Goal: Task Accomplishment & Management: Complete application form

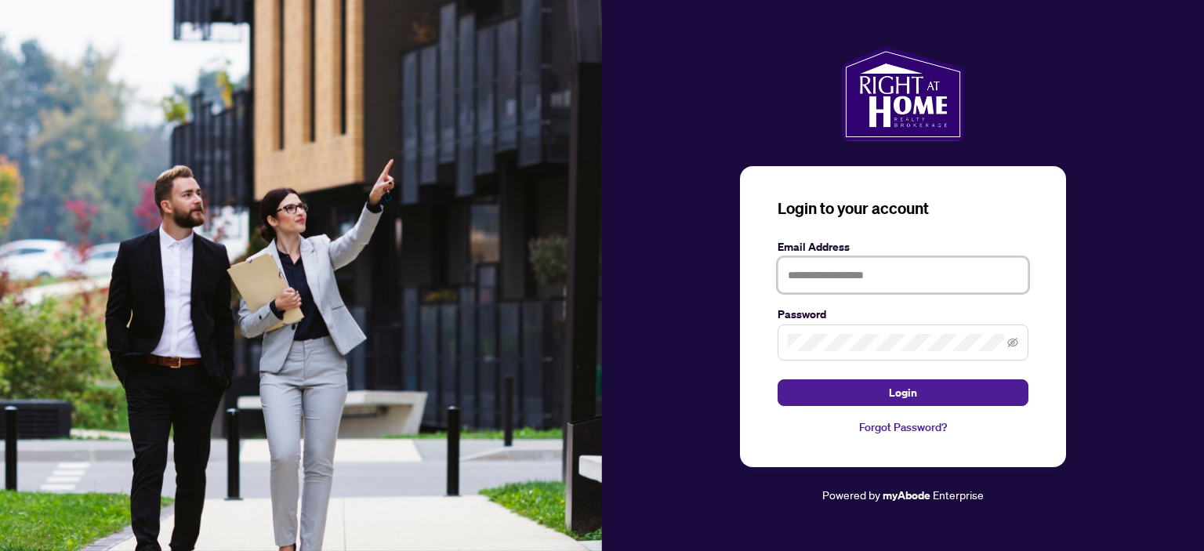
click at [810, 274] on input "text" at bounding box center [902, 275] width 251 height 36
type input "**********"
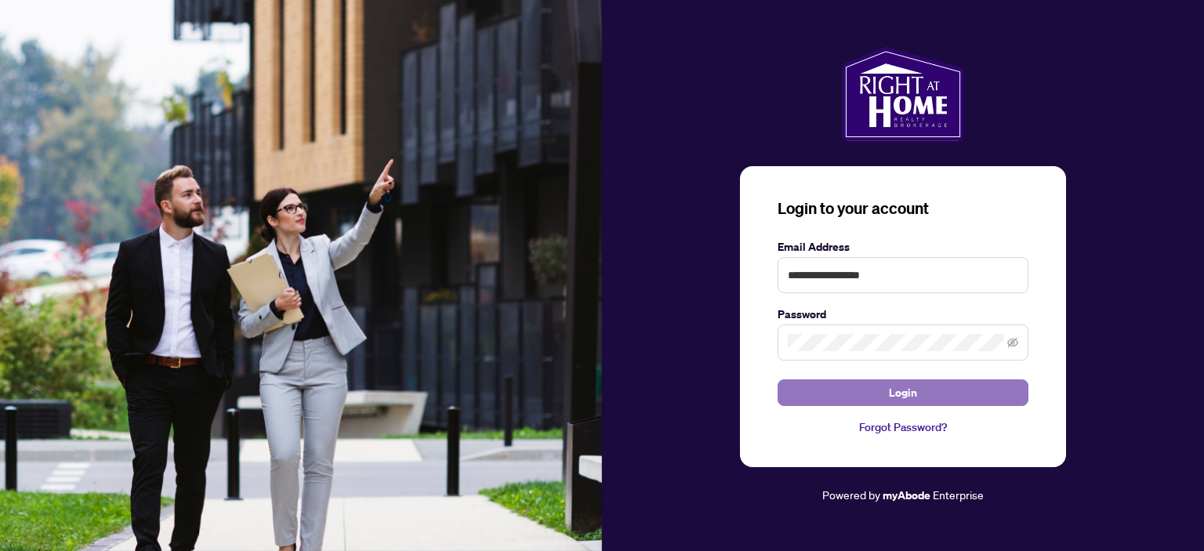
click at [889, 395] on span "Login" at bounding box center [903, 392] width 28 height 25
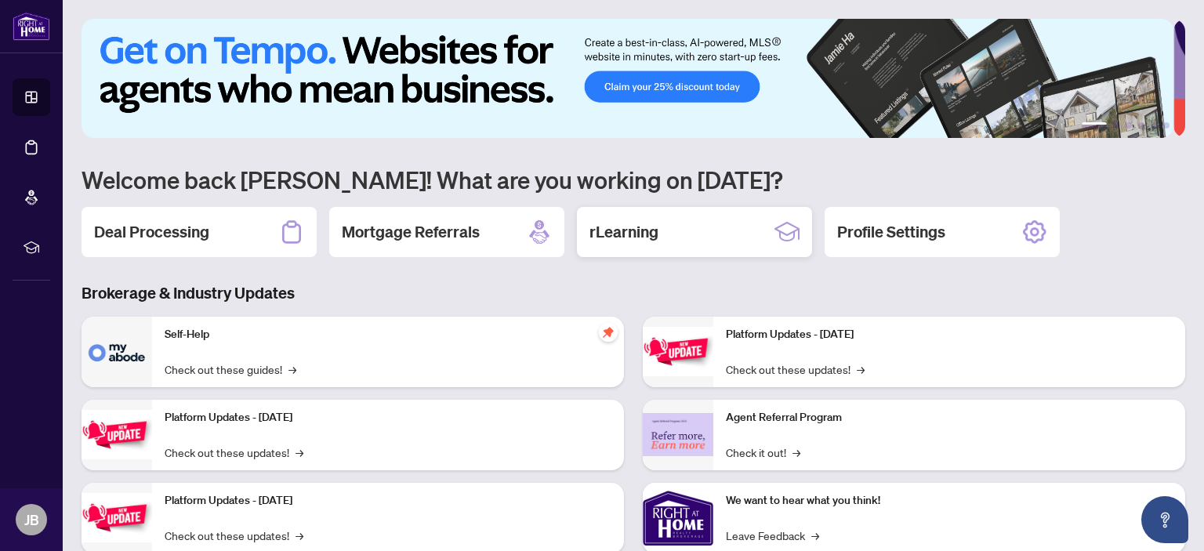
scroll to position [52, 0]
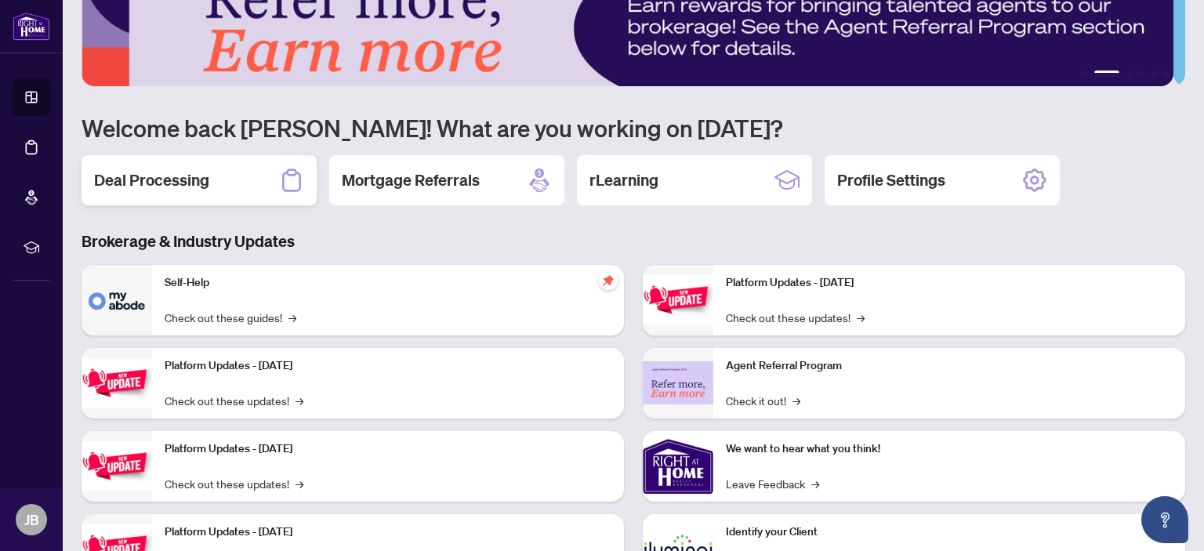
click at [187, 178] on h2 "Deal Processing" at bounding box center [151, 180] width 115 height 22
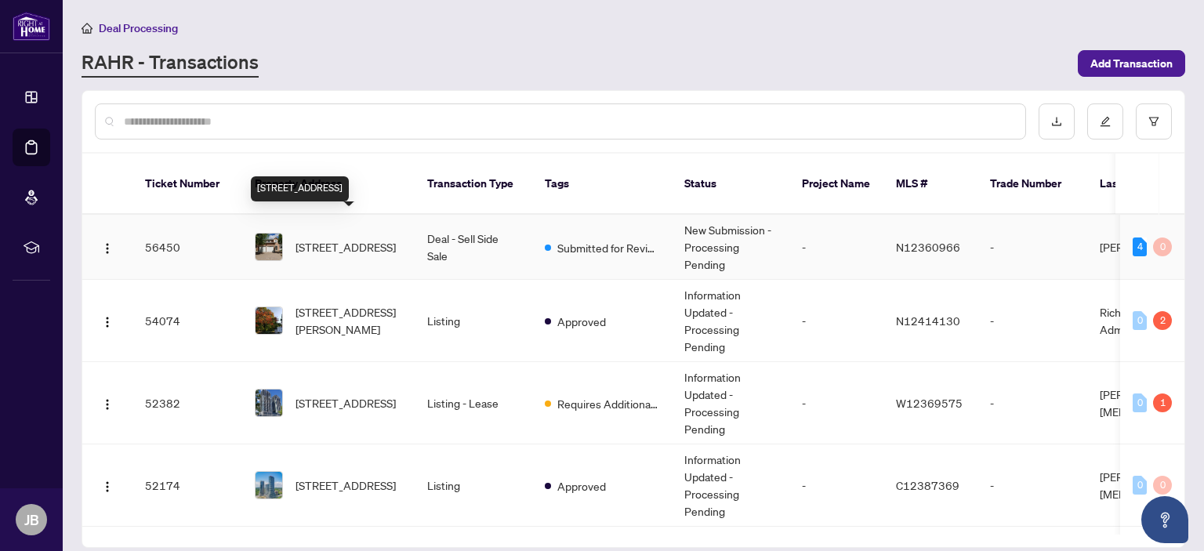
click at [331, 238] on span "[STREET_ADDRESS]" at bounding box center [345, 246] width 100 height 17
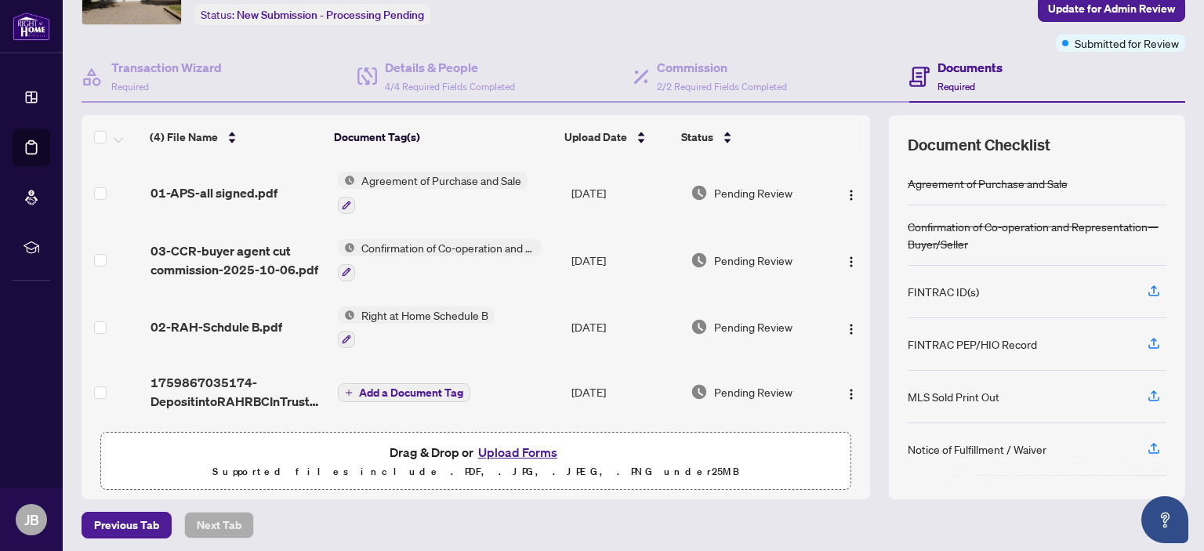
scroll to position [104, 0]
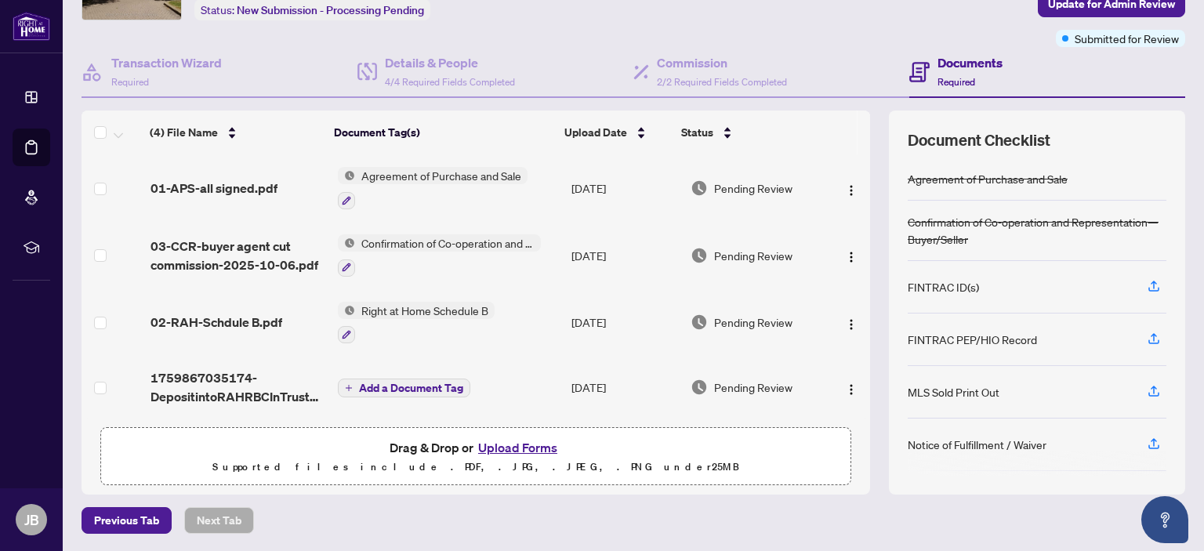
click at [375, 382] on span "Add a Document Tag" at bounding box center [411, 387] width 104 height 11
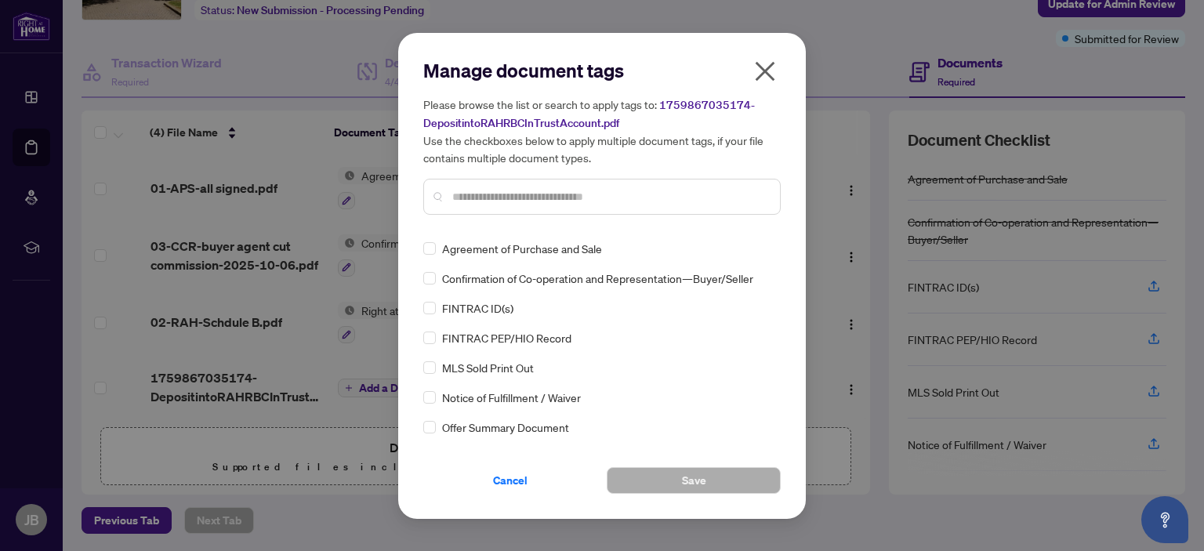
click at [766, 64] on icon "close" at bounding box center [764, 71] width 25 height 25
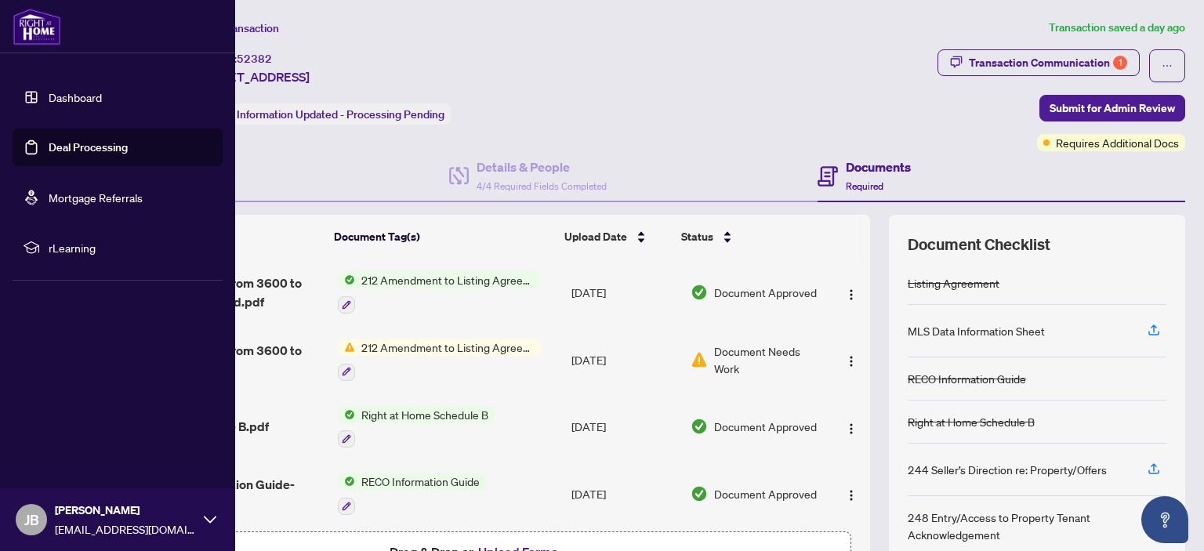
click at [66, 142] on link "Deal Processing" at bounding box center [88, 147] width 79 height 14
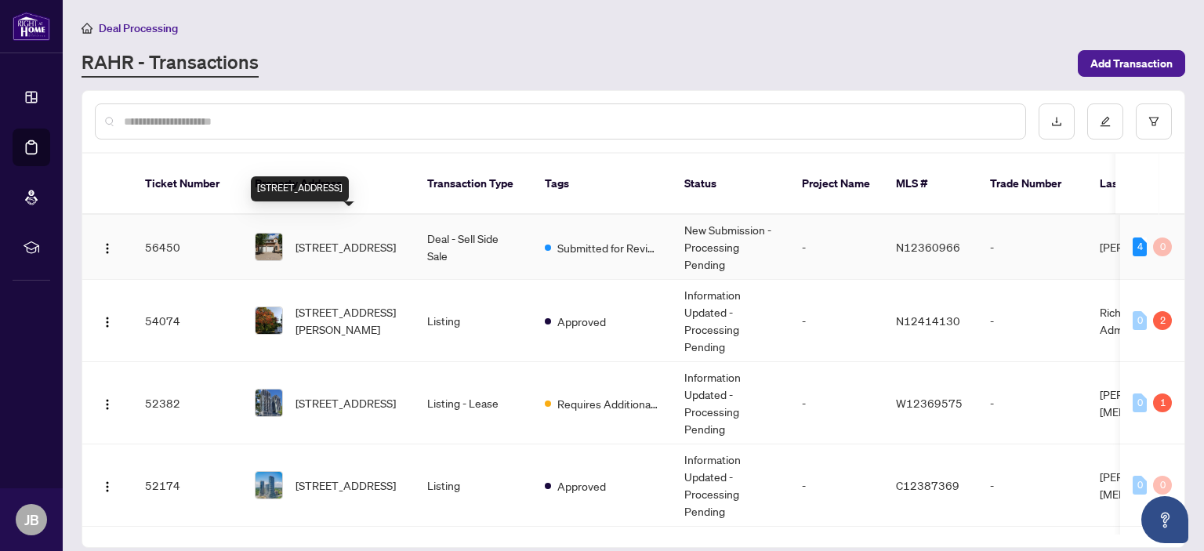
click at [354, 238] on span "[STREET_ADDRESS]" at bounding box center [345, 246] width 100 height 17
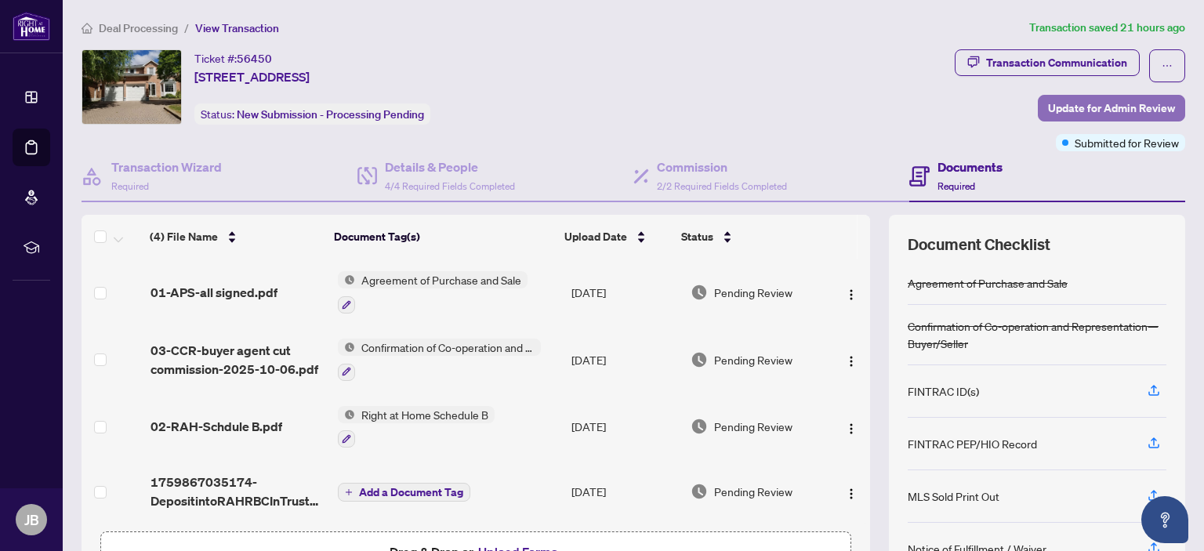
click at [1088, 110] on span "Update for Admin Review" at bounding box center [1111, 108] width 127 height 25
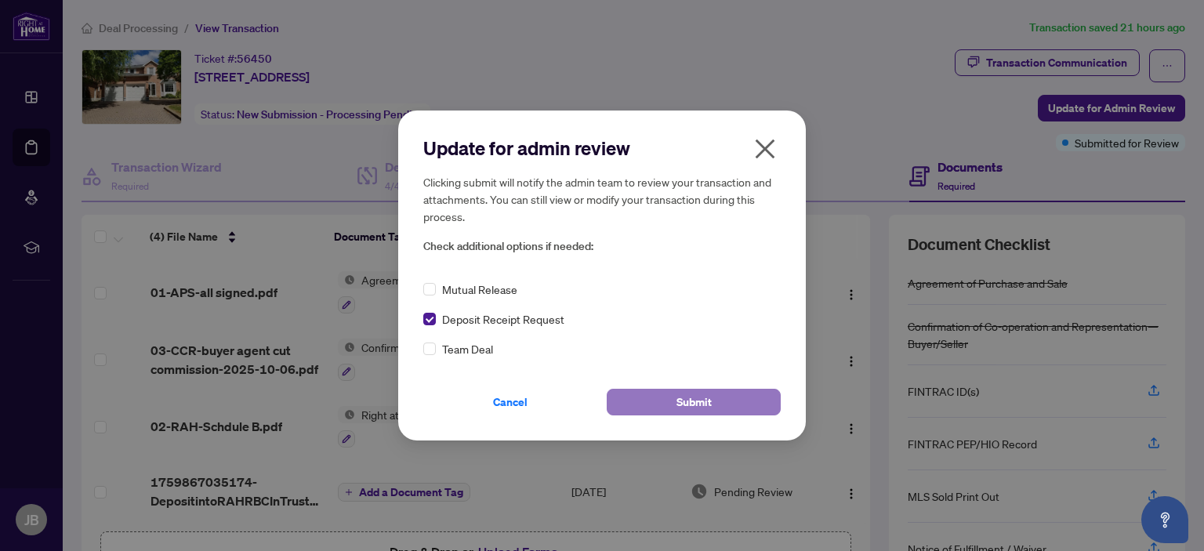
click at [690, 401] on span "Submit" at bounding box center [693, 401] width 35 height 25
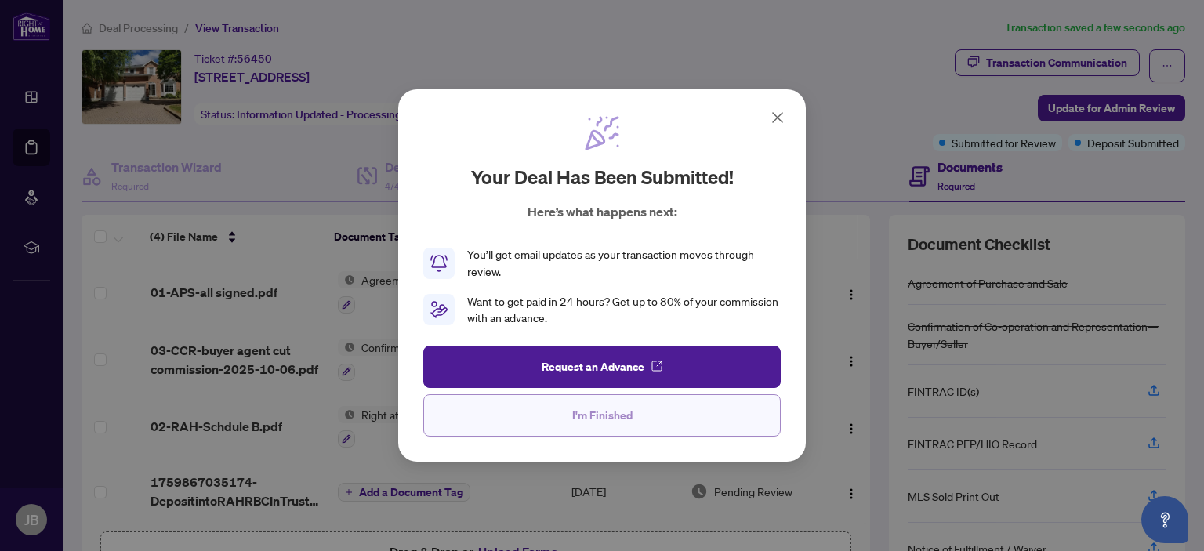
click at [597, 420] on span "I'm Finished" at bounding box center [602, 415] width 60 height 25
